Goal: Task Accomplishment & Management: Manage account settings

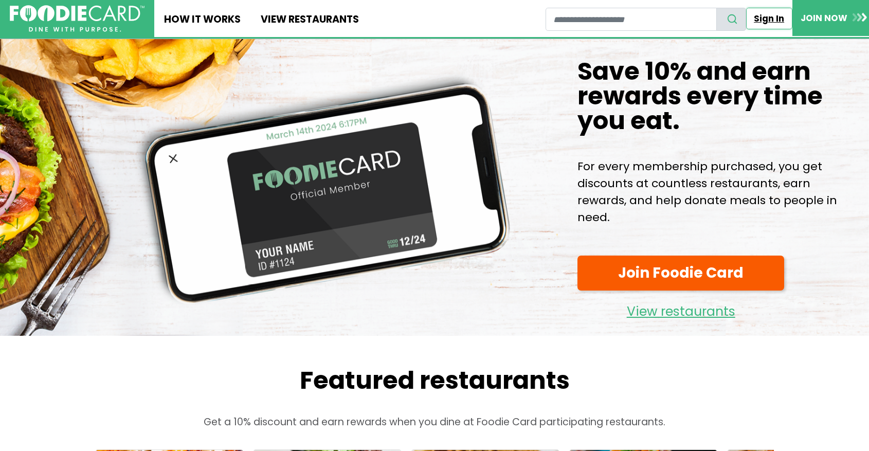
click at [759, 20] on link "Sign In" at bounding box center [769, 19] width 46 height 22
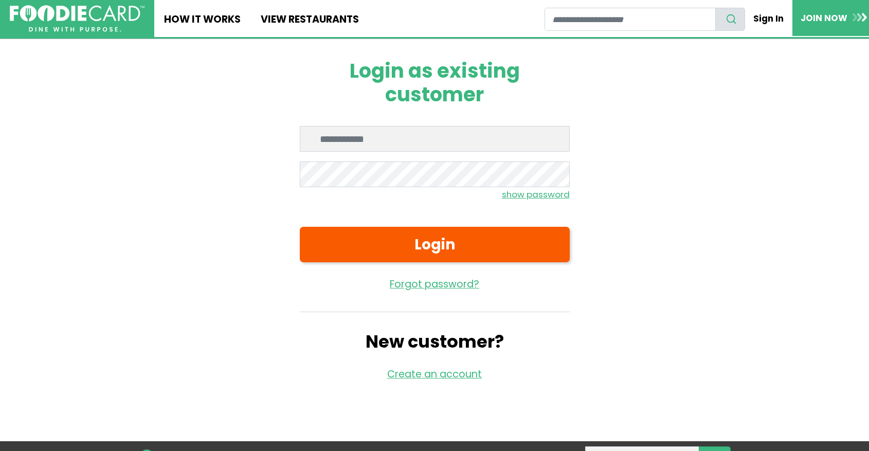
click at [300, 152] on div at bounding box center [300, 152] width 0 height 0
type input "**********"
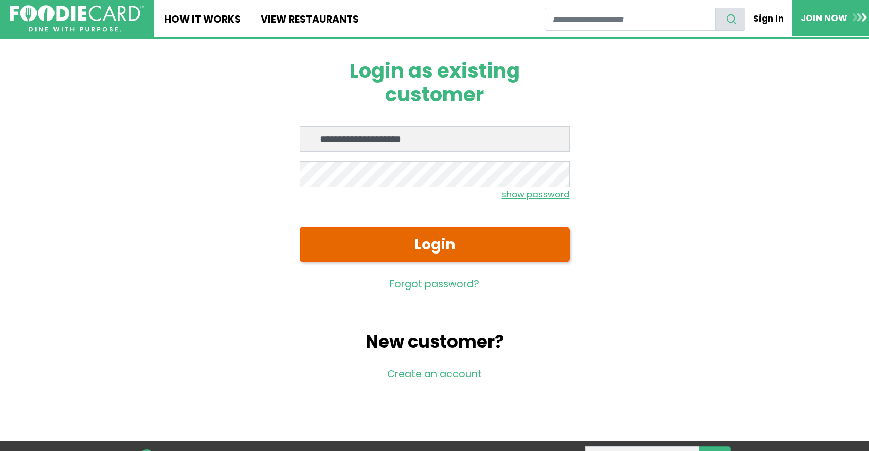
click at [418, 250] on button "Login" at bounding box center [435, 244] width 270 height 35
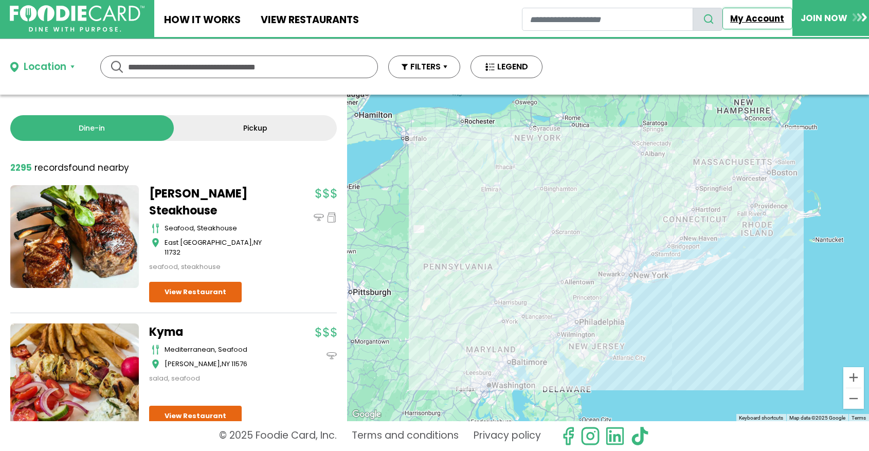
click at [749, 24] on link "My Account" at bounding box center [757, 19] width 70 height 22
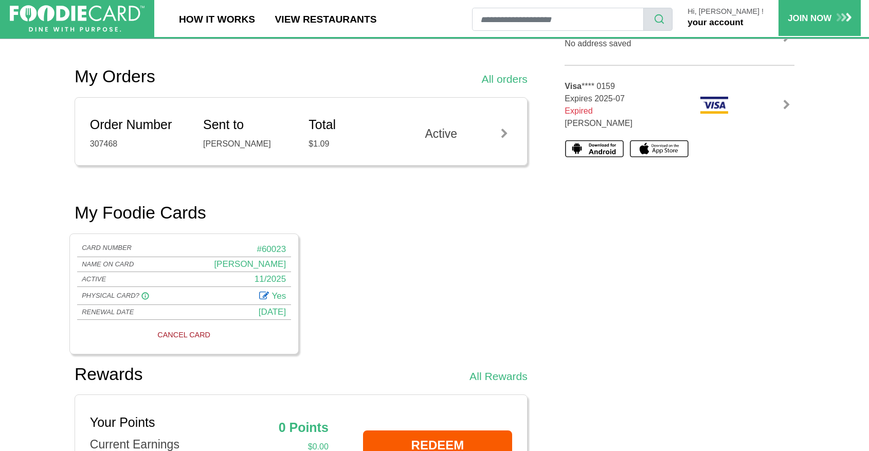
scroll to position [341, 0]
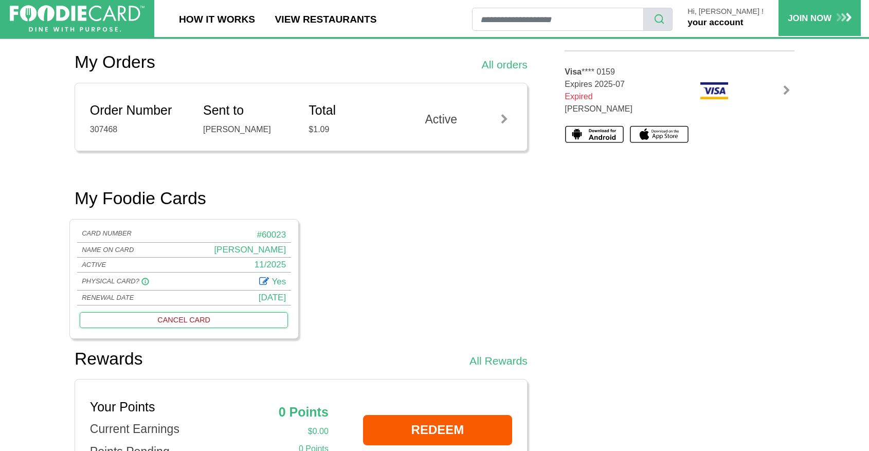
click at [196, 323] on link "CANCEL CARD" at bounding box center [184, 320] width 208 height 16
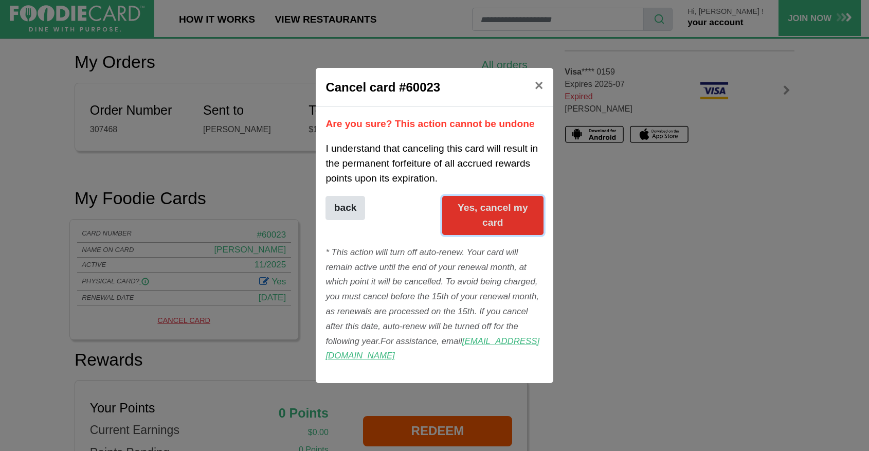
click at [476, 219] on button "Yes, cancel my card" at bounding box center [492, 215] width 101 height 39
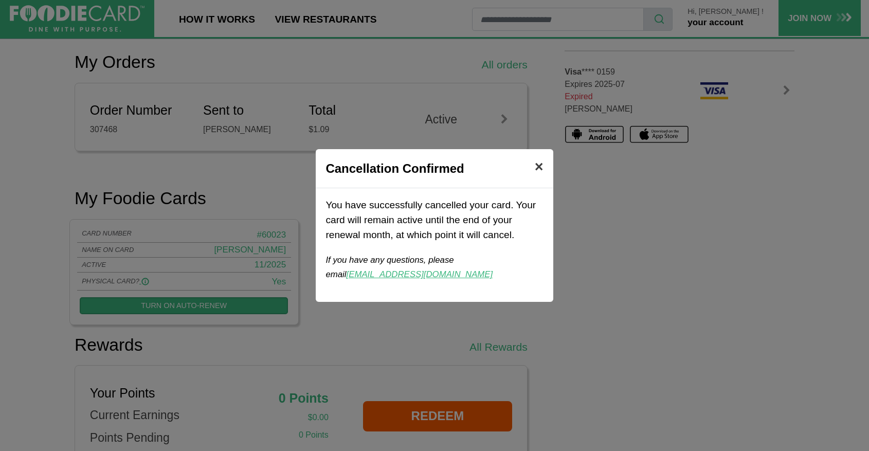
click at [537, 169] on span "×" at bounding box center [538, 166] width 9 height 16
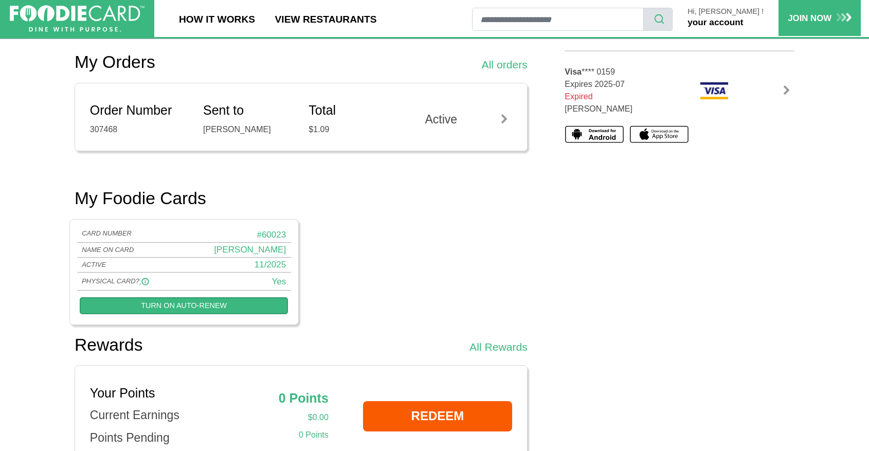
click at [716, 24] on link "your account" at bounding box center [715, 22] width 56 height 10
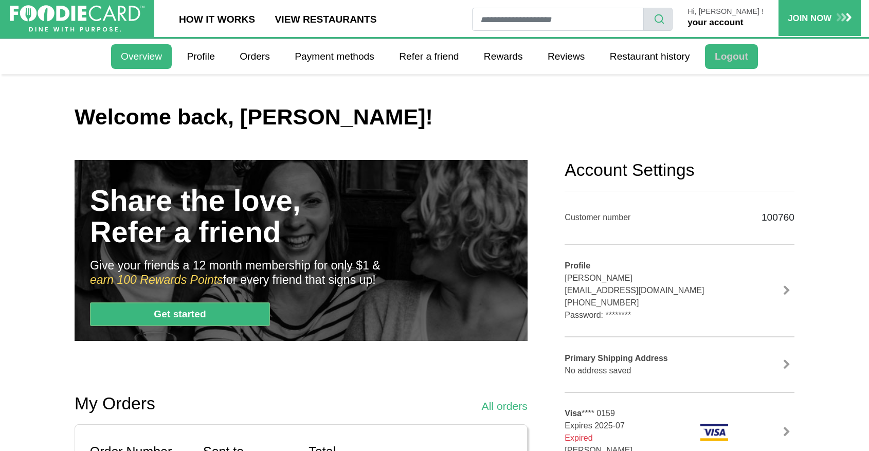
click at [724, 58] on link "Logout" at bounding box center [731, 56] width 53 height 25
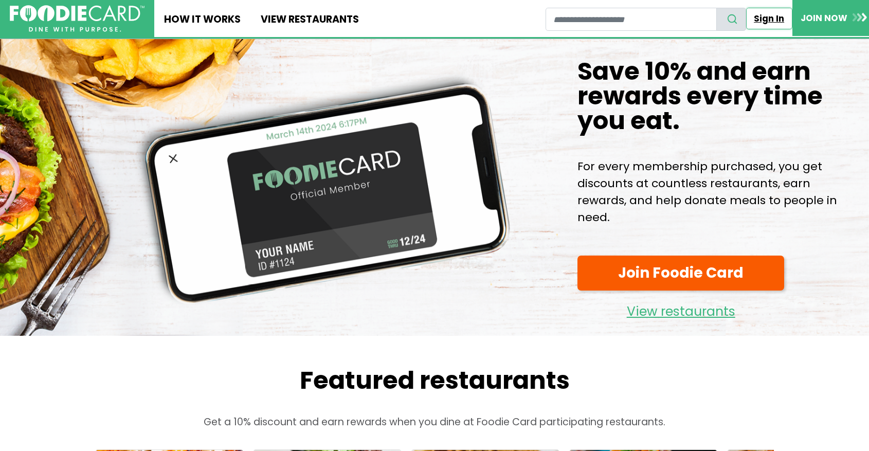
click at [754, 20] on link "Sign In" at bounding box center [769, 19] width 46 height 22
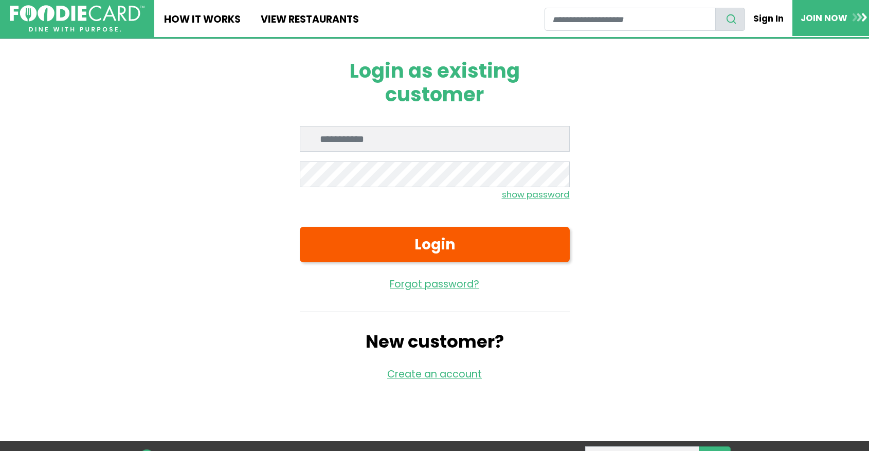
click at [300, 152] on div at bounding box center [300, 152] width 0 height 0
type input "**********"
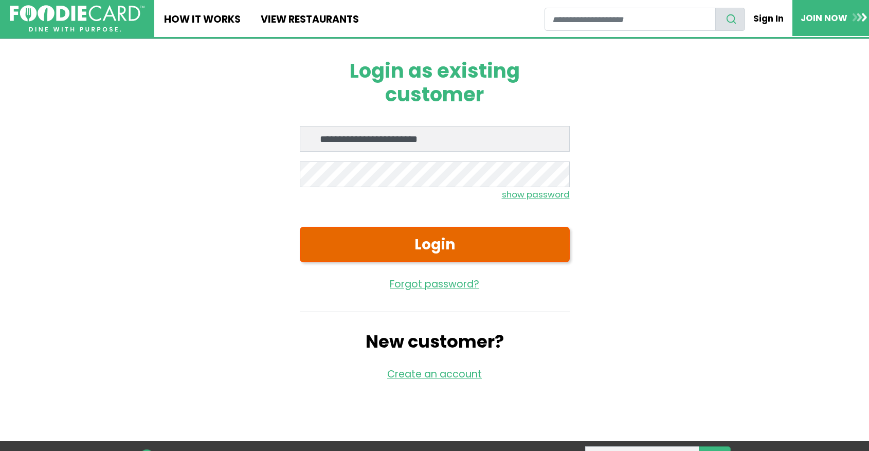
click at [435, 237] on button "Login" at bounding box center [435, 244] width 270 height 35
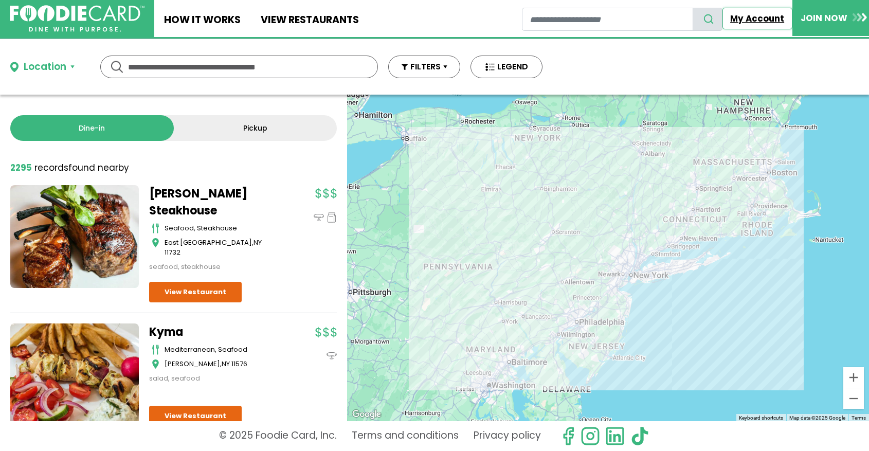
click at [752, 19] on link "My Account" at bounding box center [757, 19] width 70 height 22
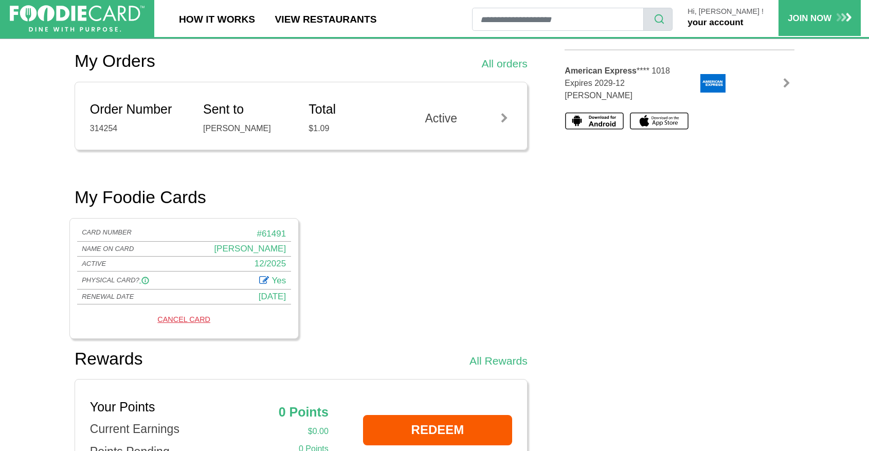
scroll to position [407, 0]
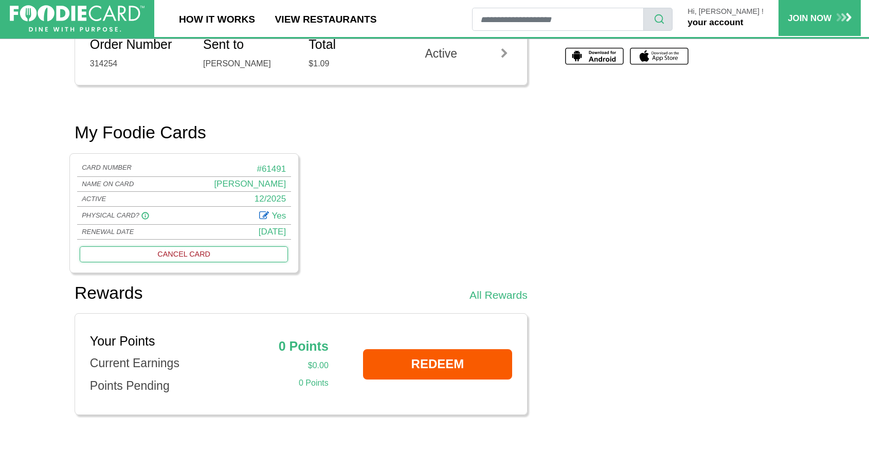
click at [201, 253] on link "CANCEL CARD" at bounding box center [184, 254] width 208 height 16
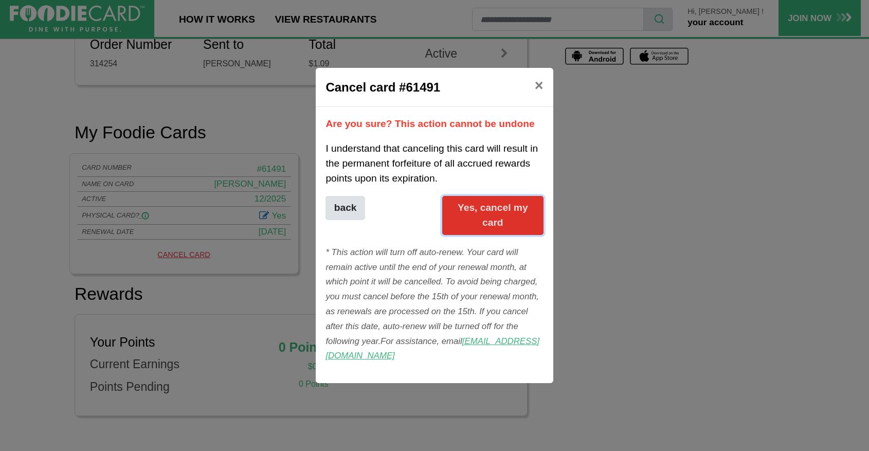
click at [474, 215] on button "Yes, cancel my card" at bounding box center [492, 215] width 101 height 39
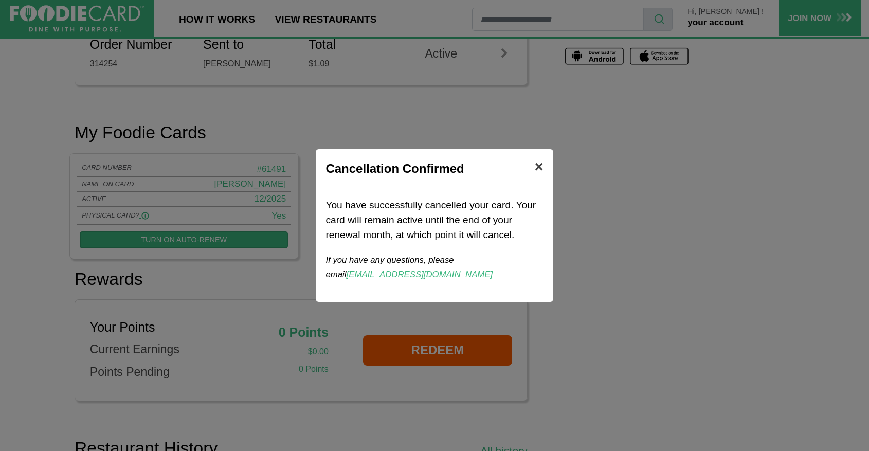
click at [534, 172] on span "×" at bounding box center [538, 166] width 9 height 16
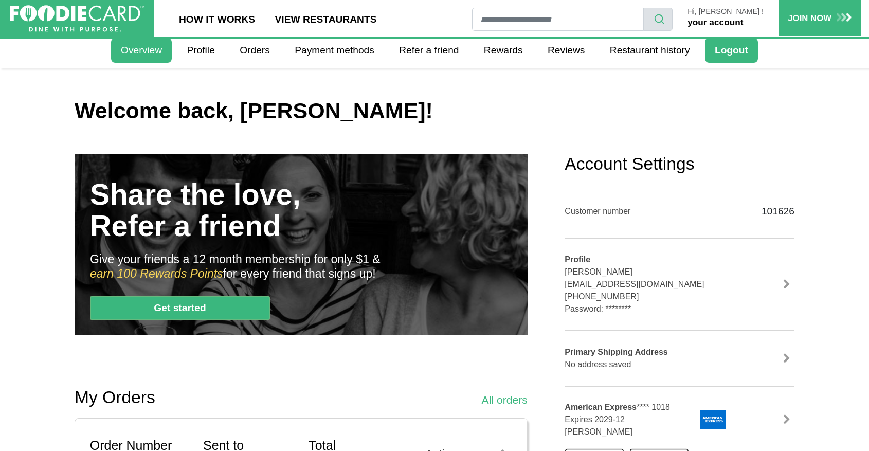
scroll to position [0, 0]
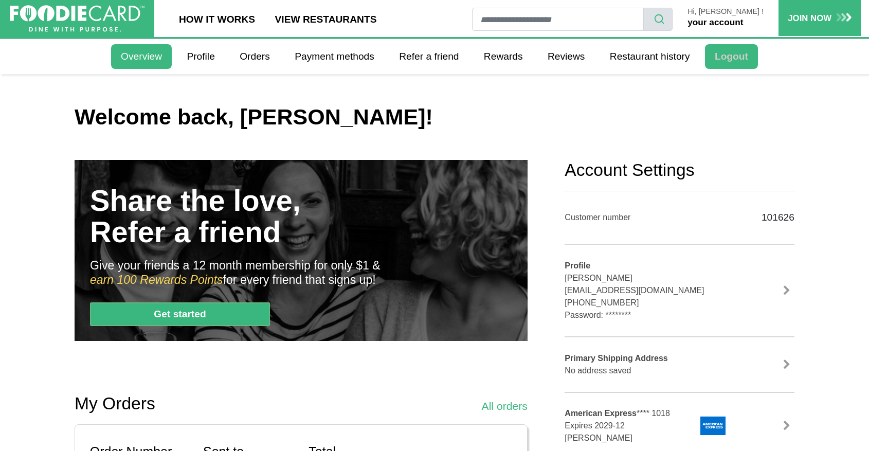
click at [731, 52] on link "Logout" at bounding box center [731, 56] width 53 height 25
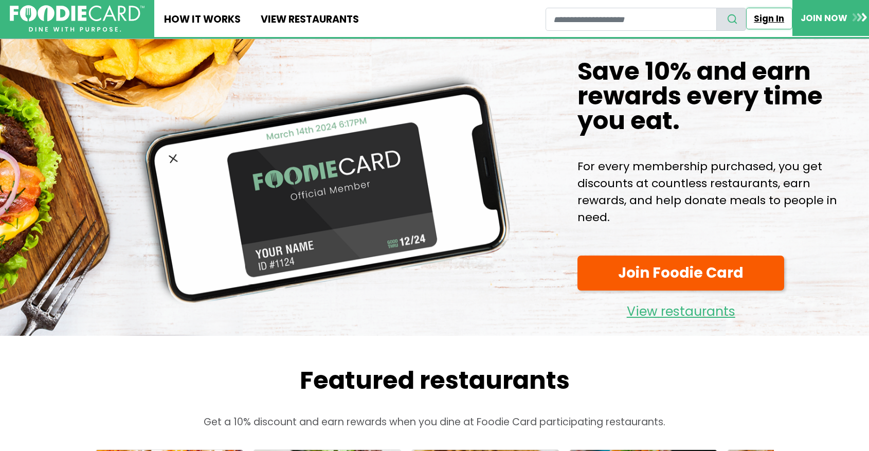
click at [763, 22] on link "Sign In" at bounding box center [769, 19] width 46 height 22
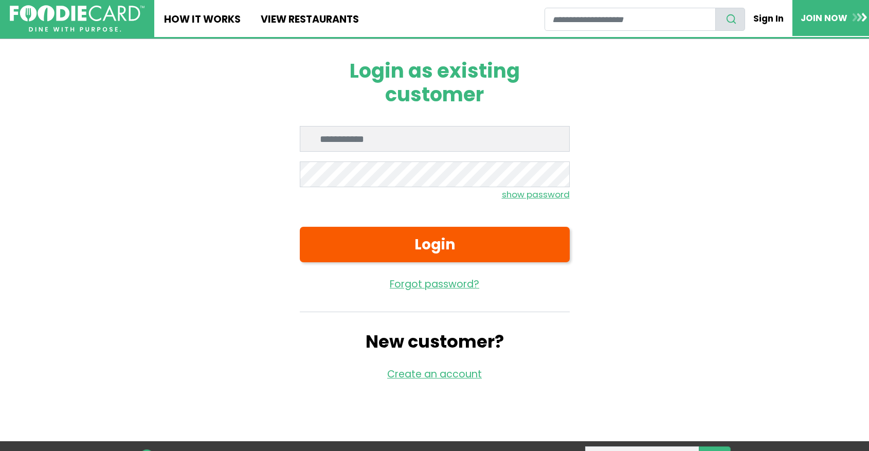
click at [485, 135] on input "Enter email" at bounding box center [435, 139] width 270 height 26
type input "**********"
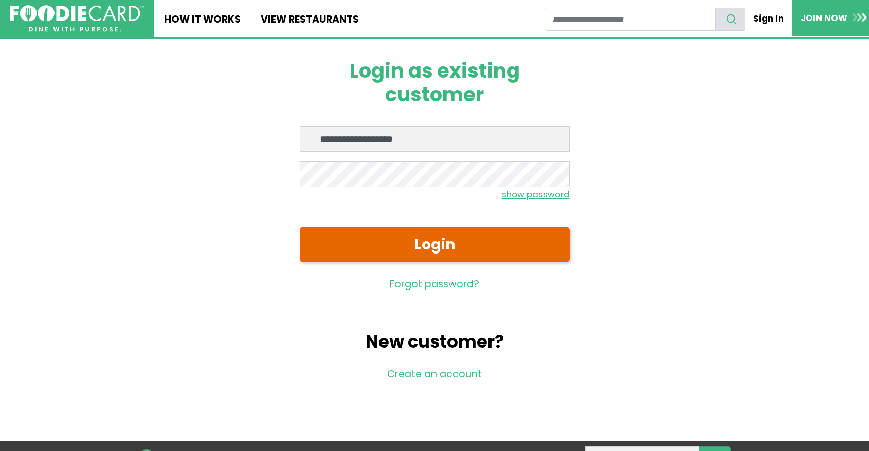
click at [397, 236] on button "Login" at bounding box center [435, 244] width 270 height 35
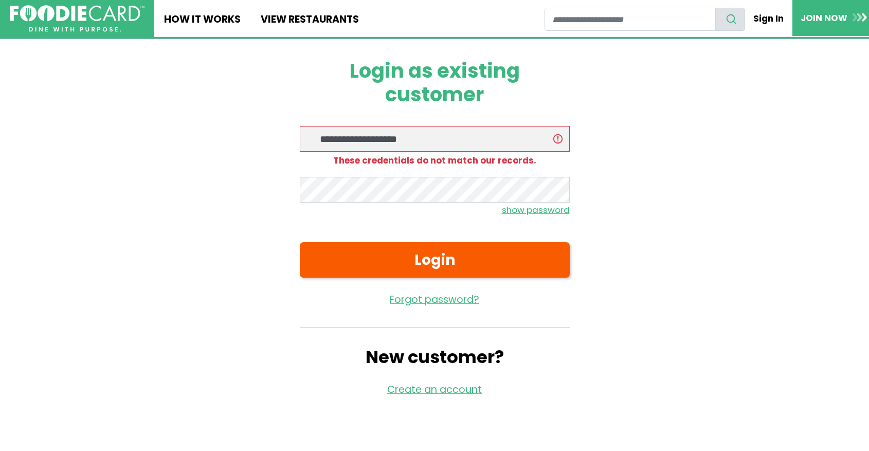
type input "**********"
click at [423, 141] on input "**********" at bounding box center [435, 139] width 270 height 26
click at [497, 135] on input "Enter email" at bounding box center [435, 139] width 270 height 26
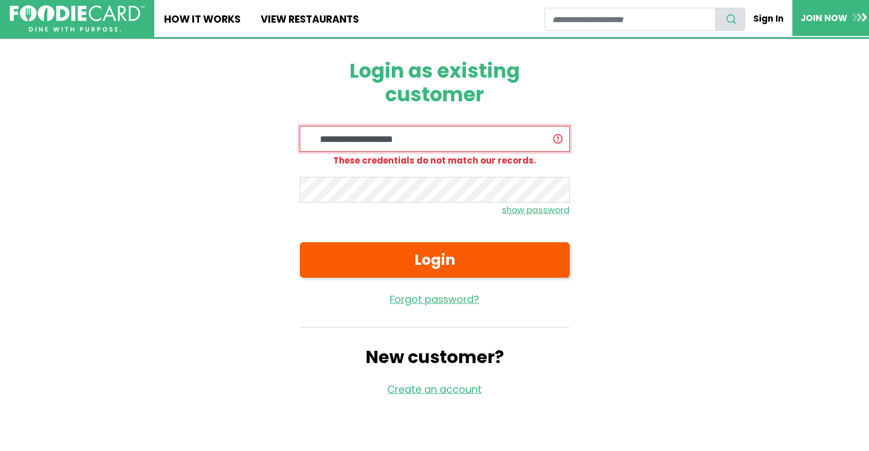
type input "**********"
click at [509, 208] on small "show password" at bounding box center [536, 210] width 68 height 12
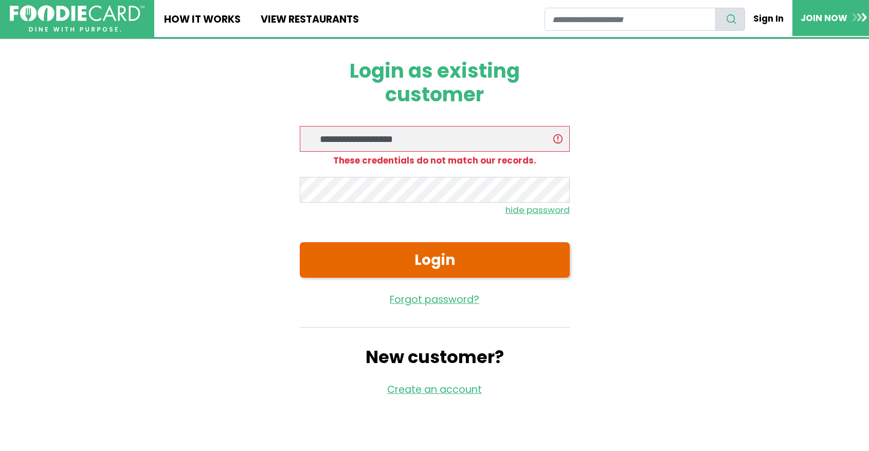
click at [431, 263] on button "Login" at bounding box center [435, 259] width 270 height 35
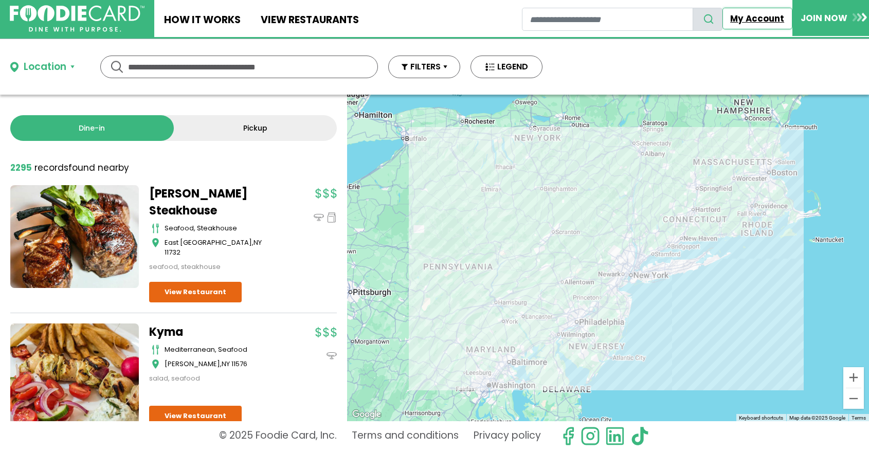
click at [744, 19] on link "My Account" at bounding box center [757, 19] width 70 height 22
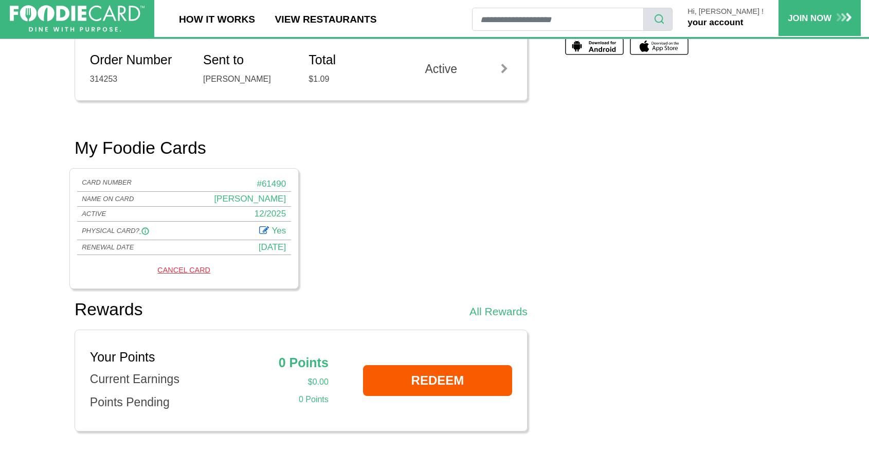
scroll to position [458, 0]
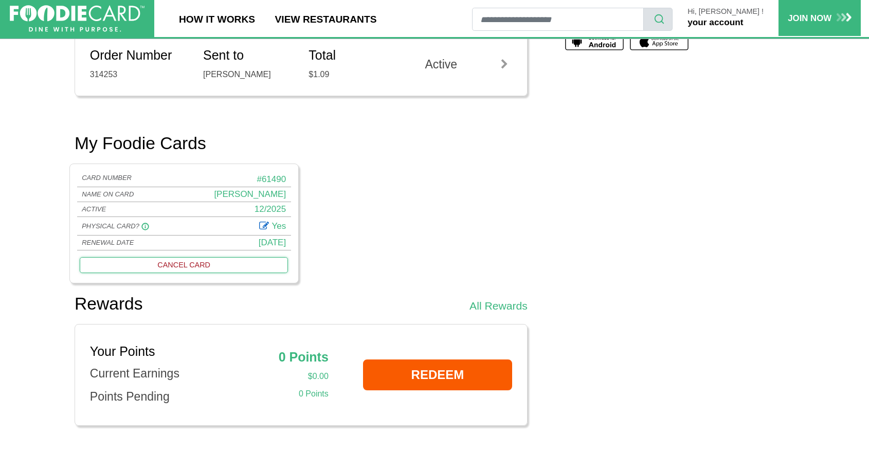
click at [202, 267] on link "CANCEL CARD" at bounding box center [184, 265] width 208 height 16
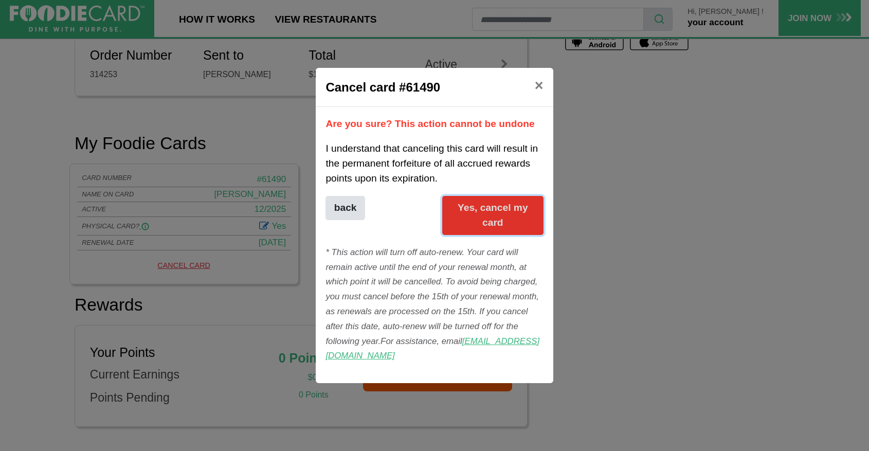
click at [485, 228] on button "Yes, cancel my card" at bounding box center [492, 215] width 101 height 39
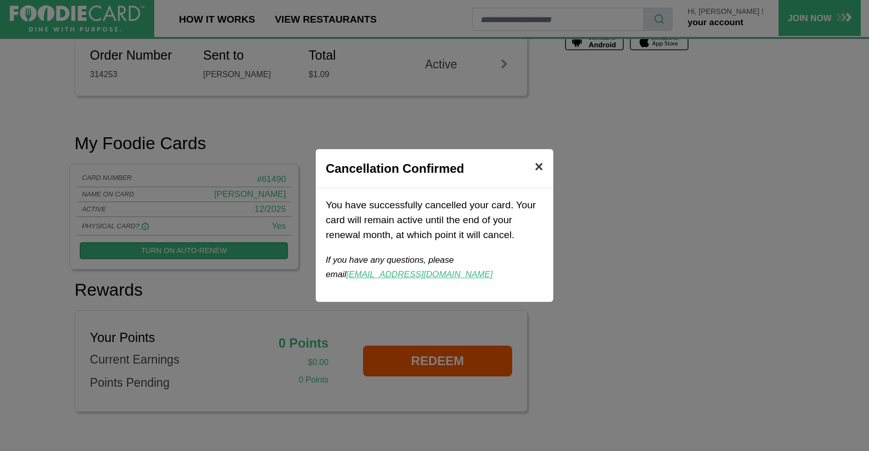
click at [537, 172] on span "×" at bounding box center [538, 166] width 9 height 16
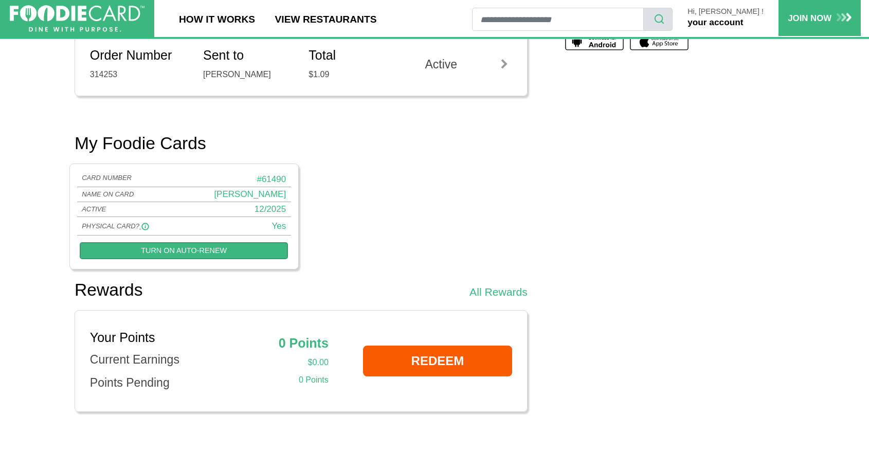
click at [713, 23] on link "your account" at bounding box center [715, 22] width 56 height 10
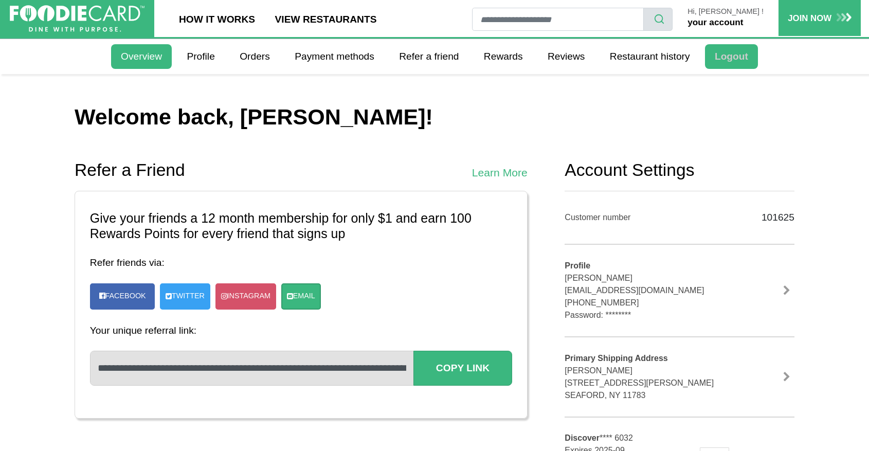
click at [716, 62] on link "Logout" at bounding box center [731, 56] width 53 height 25
